Goal: Check status

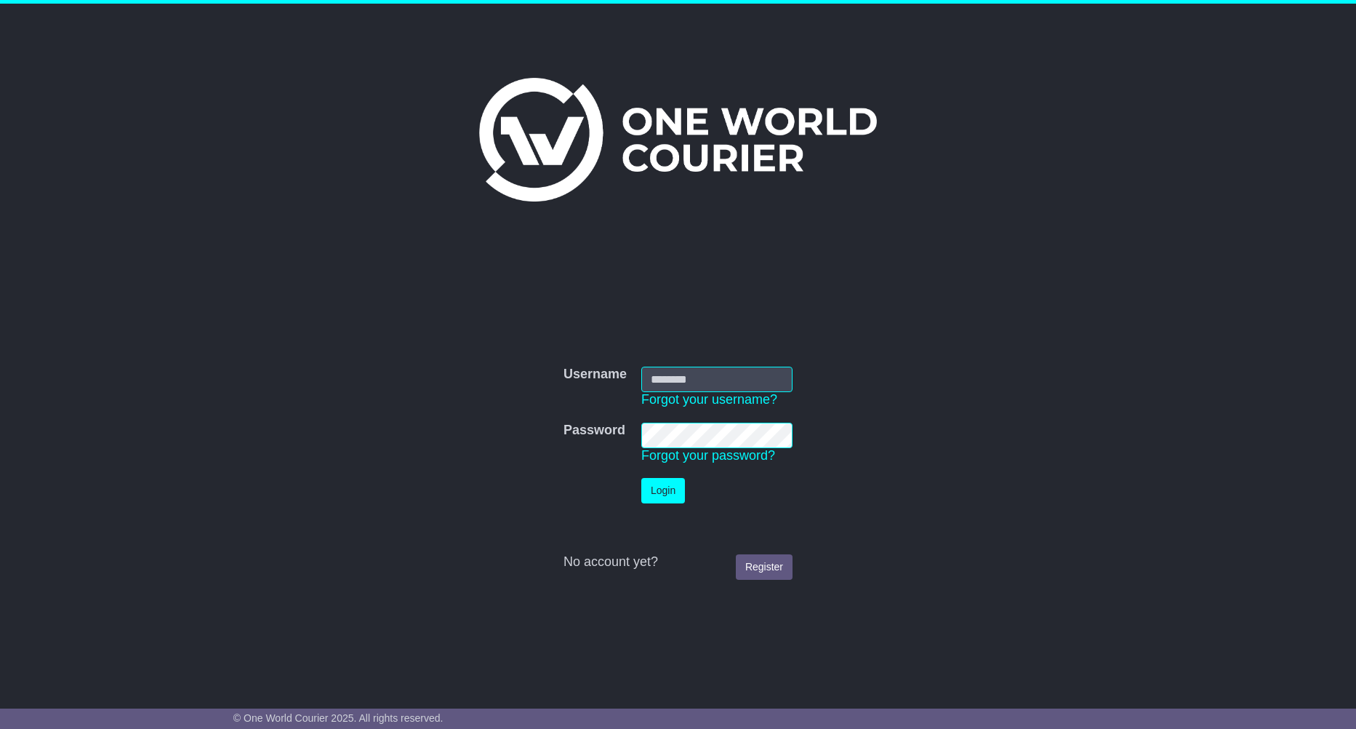
type input "**********"
click at [655, 486] on button "Login" at bounding box center [663, 490] width 44 height 25
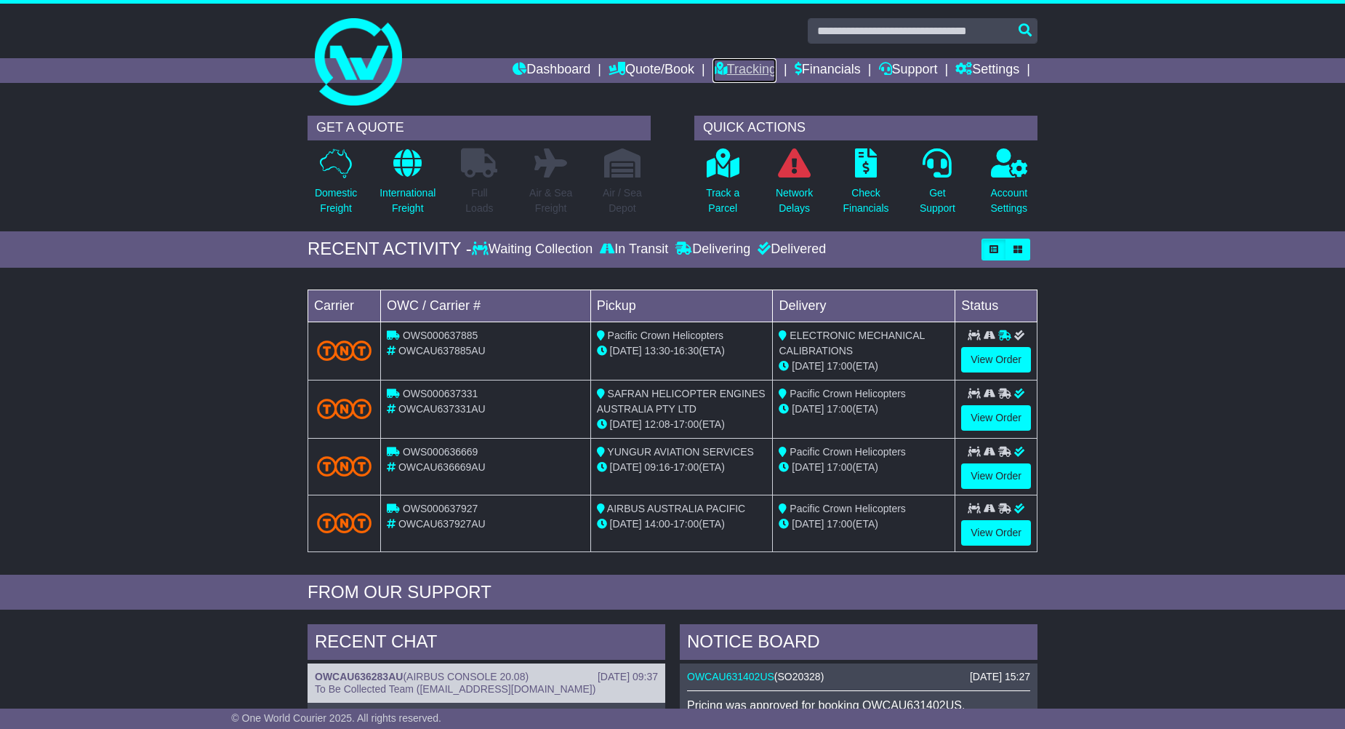
click at [753, 65] on link "Tracking" at bounding box center [745, 70] width 64 height 25
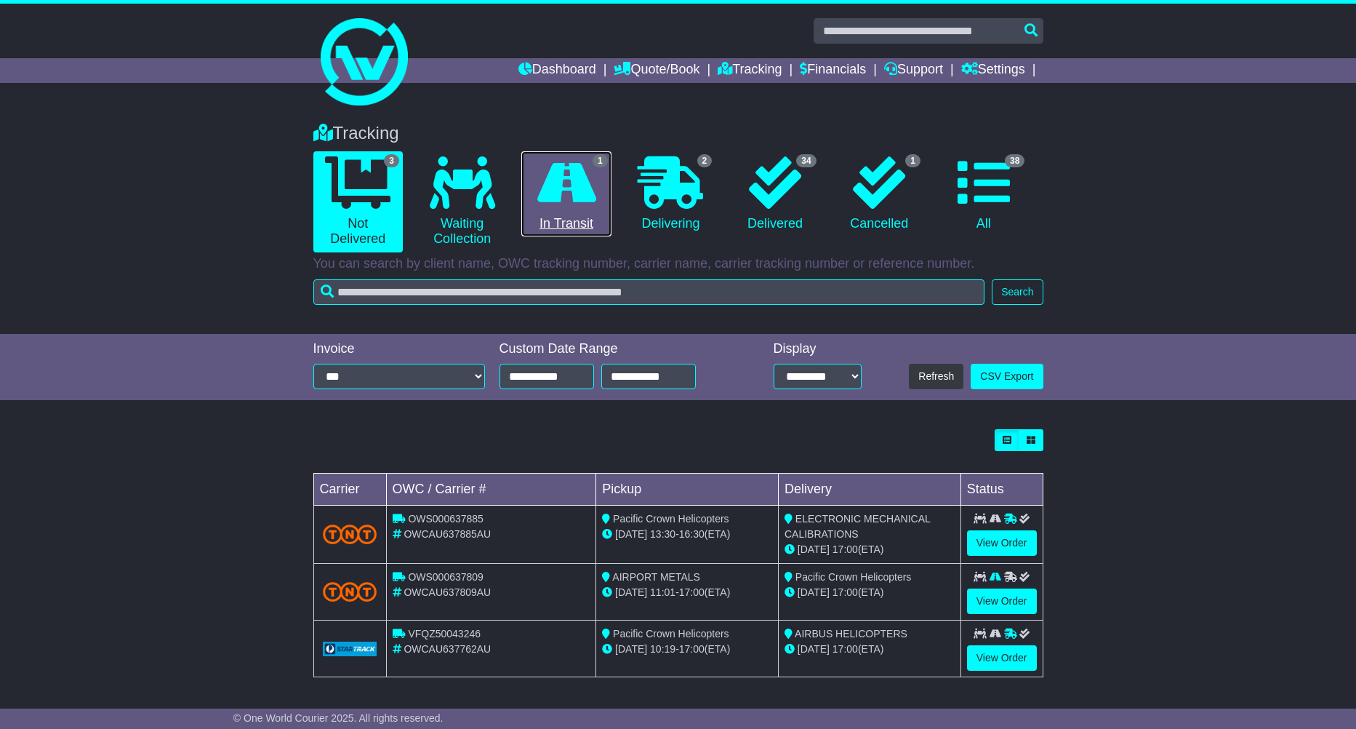
click at [580, 206] on icon at bounding box center [566, 182] width 59 height 52
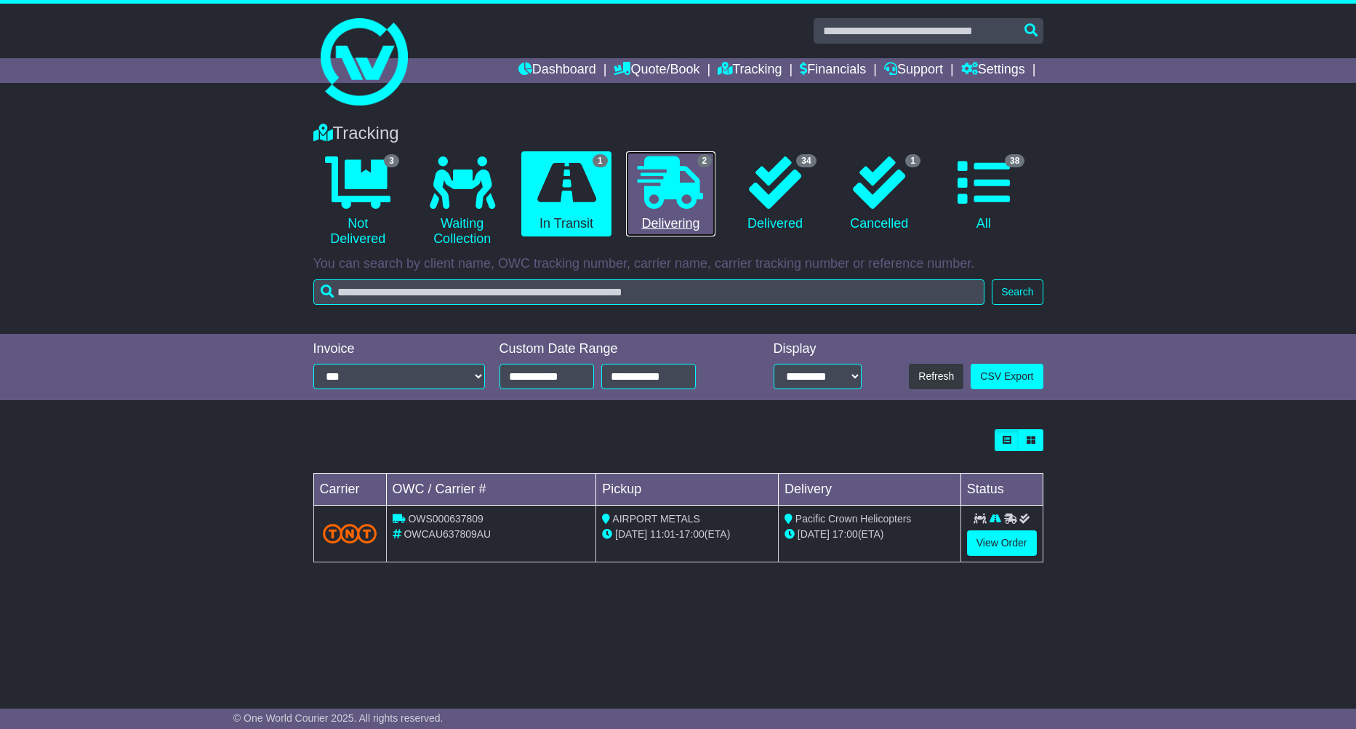
click at [653, 199] on icon at bounding box center [670, 182] width 65 height 52
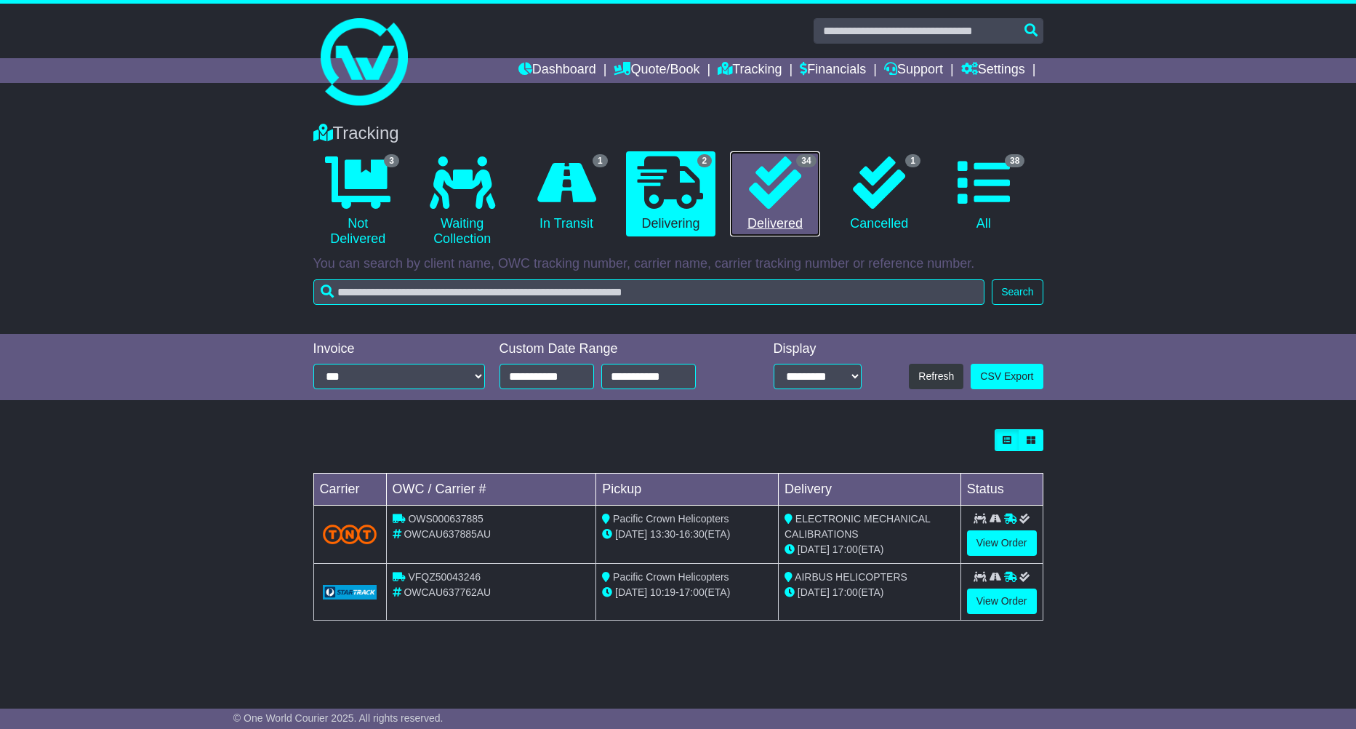
click at [776, 207] on icon at bounding box center [775, 182] width 52 height 52
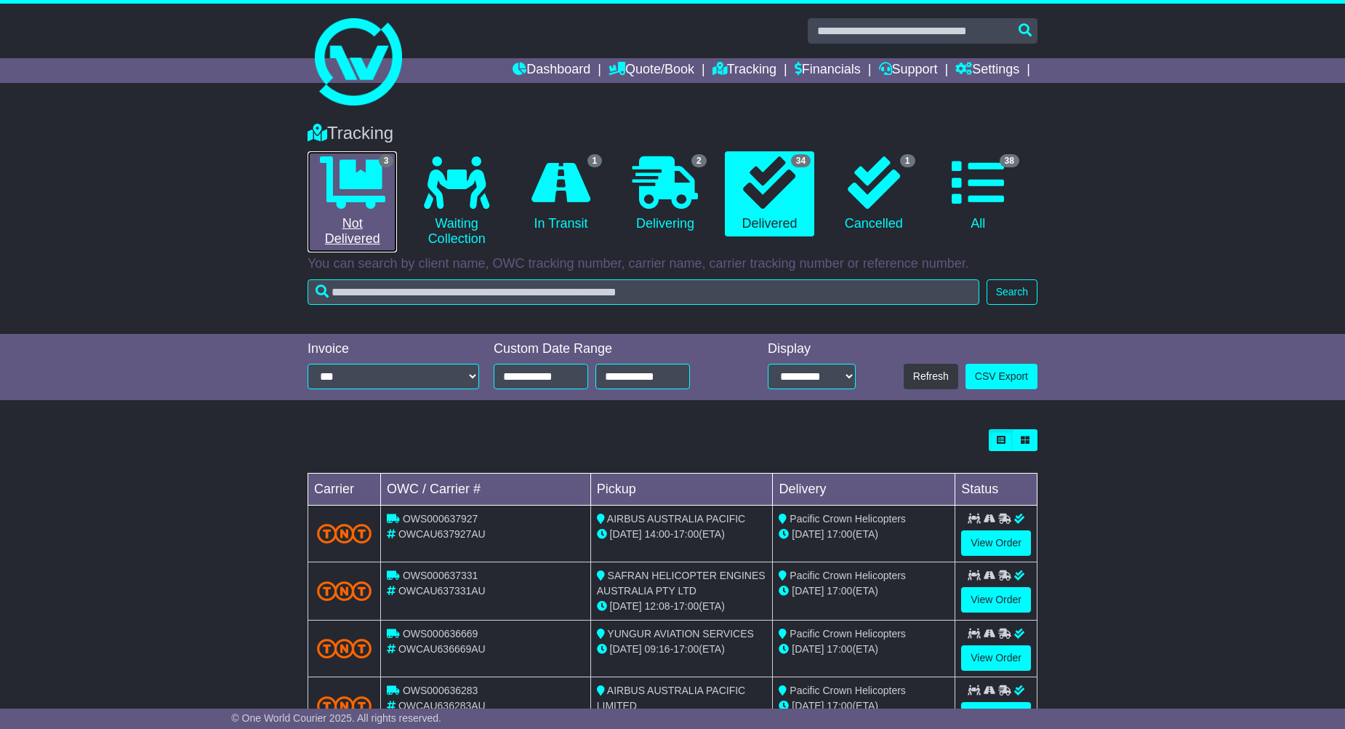
click at [358, 228] on link "3 Not Delivered" at bounding box center [352, 201] width 89 height 101
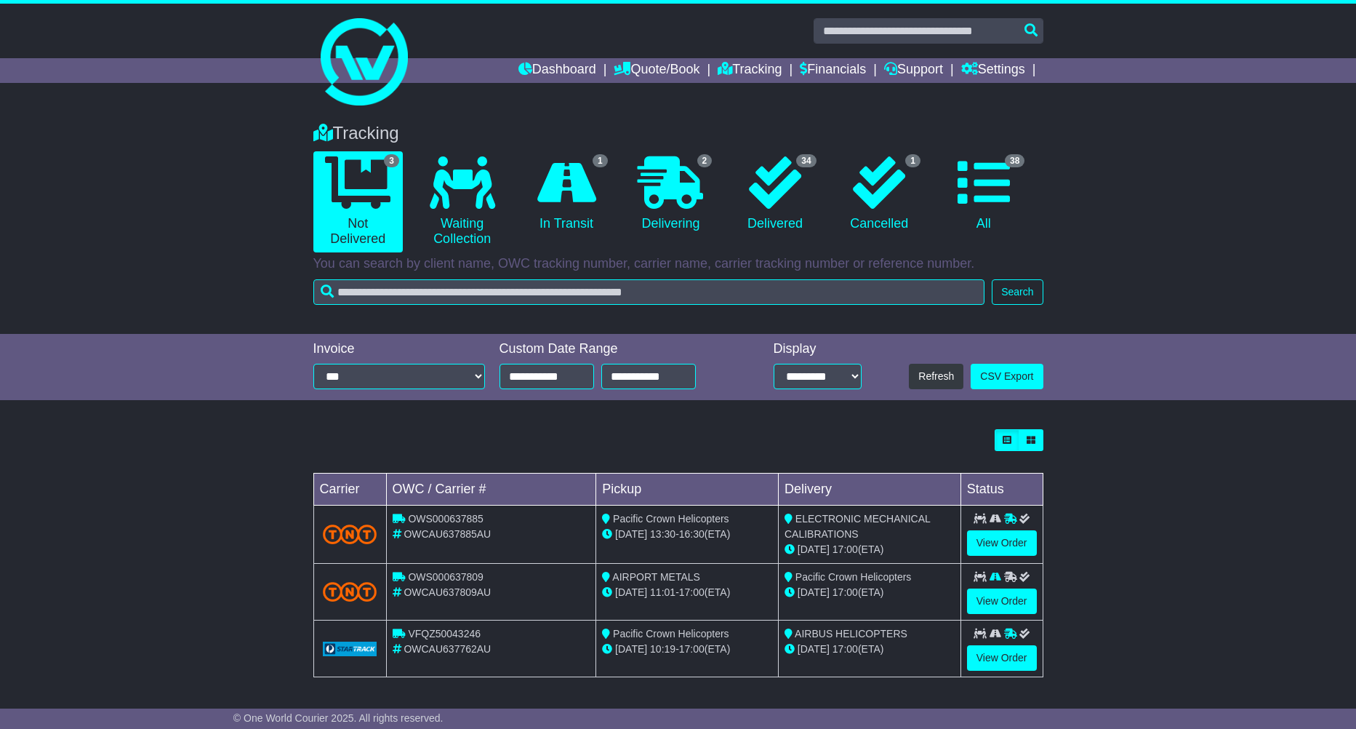
click at [260, 256] on div "Tracking 3 Not Delivered 0 Waiting Collection 1 In Transit 2 Delivering 1" at bounding box center [678, 220] width 1356 height 225
click at [187, 252] on div "Tracking 3 Not Delivered 0 Waiting Collection 1 In Transit 2 Delivering 1" at bounding box center [678, 220] width 1356 height 225
